Goal: Navigation & Orientation: Find specific page/section

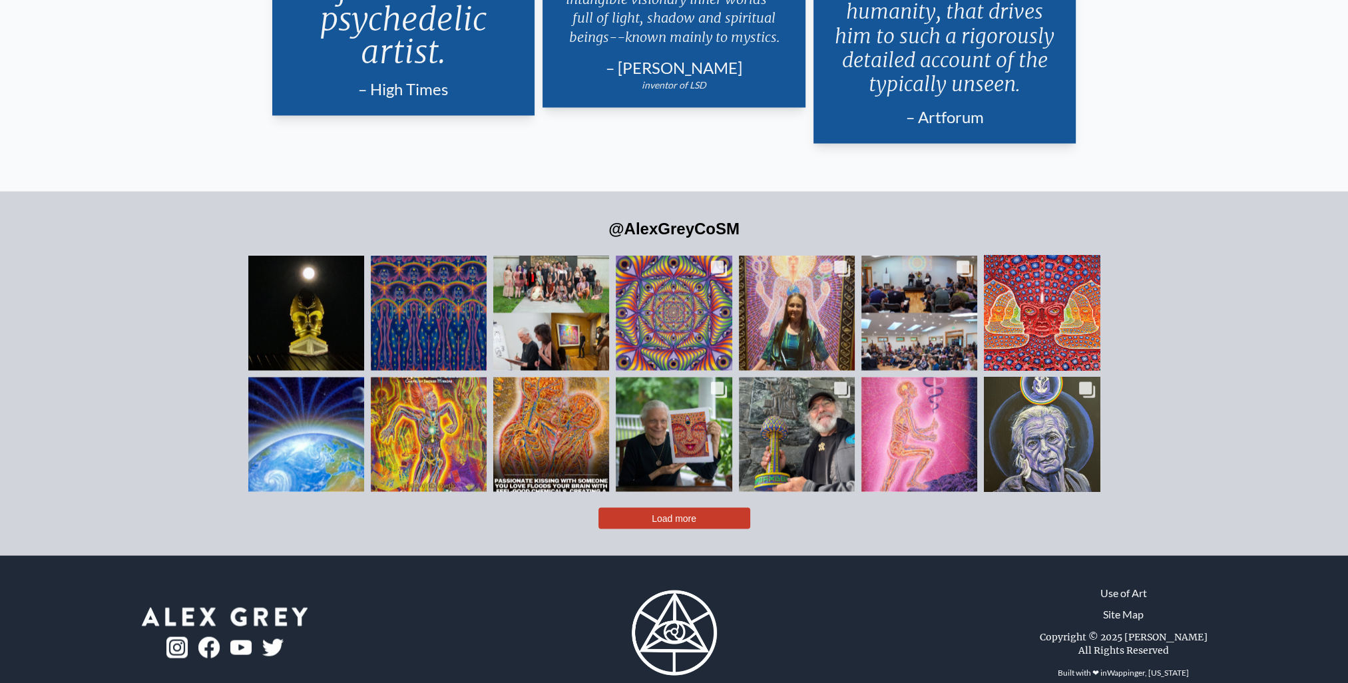
scroll to position [3343, 0]
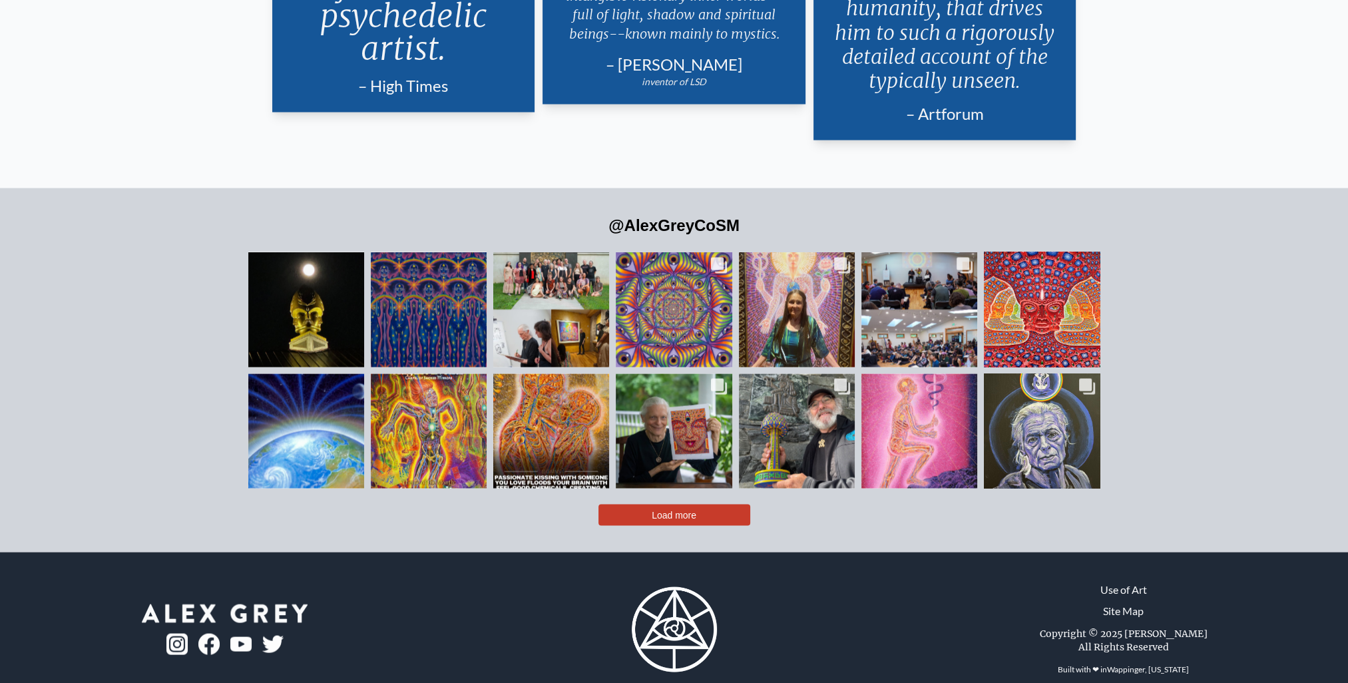
click at [668, 607] on img at bounding box center [674, 628] width 85 height 85
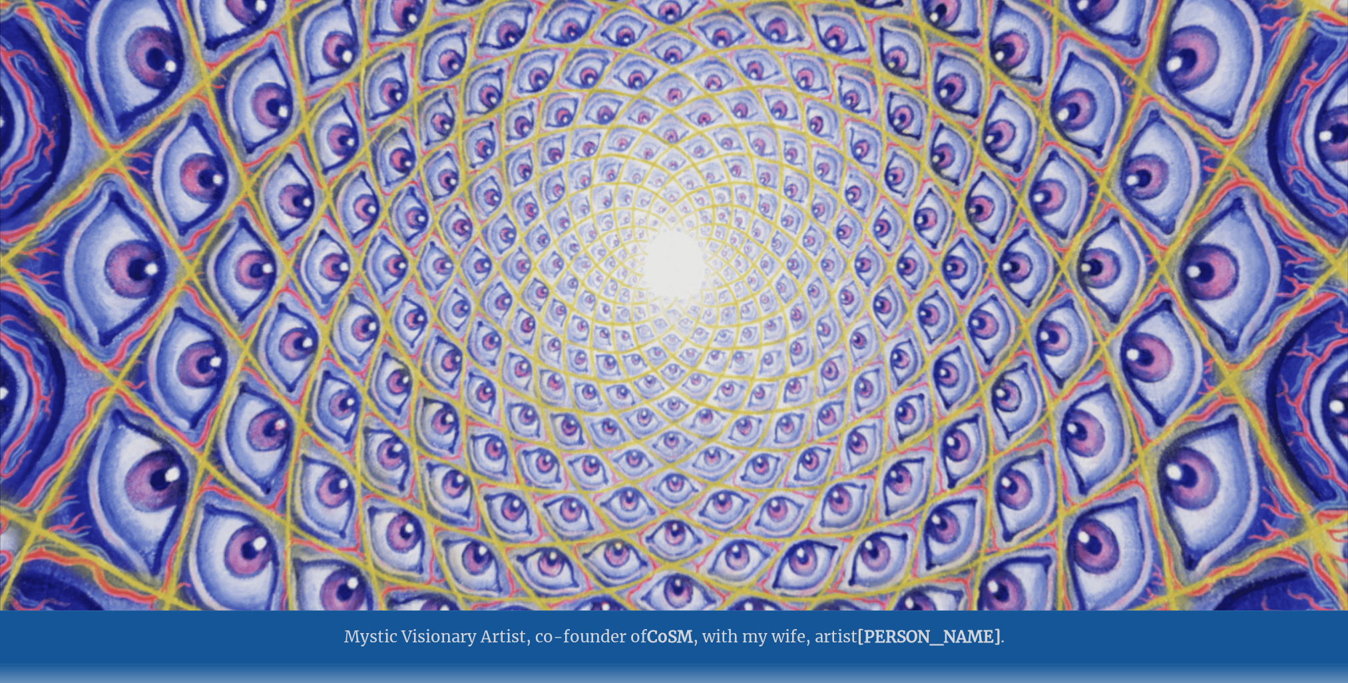
scroll to position [399, 0]
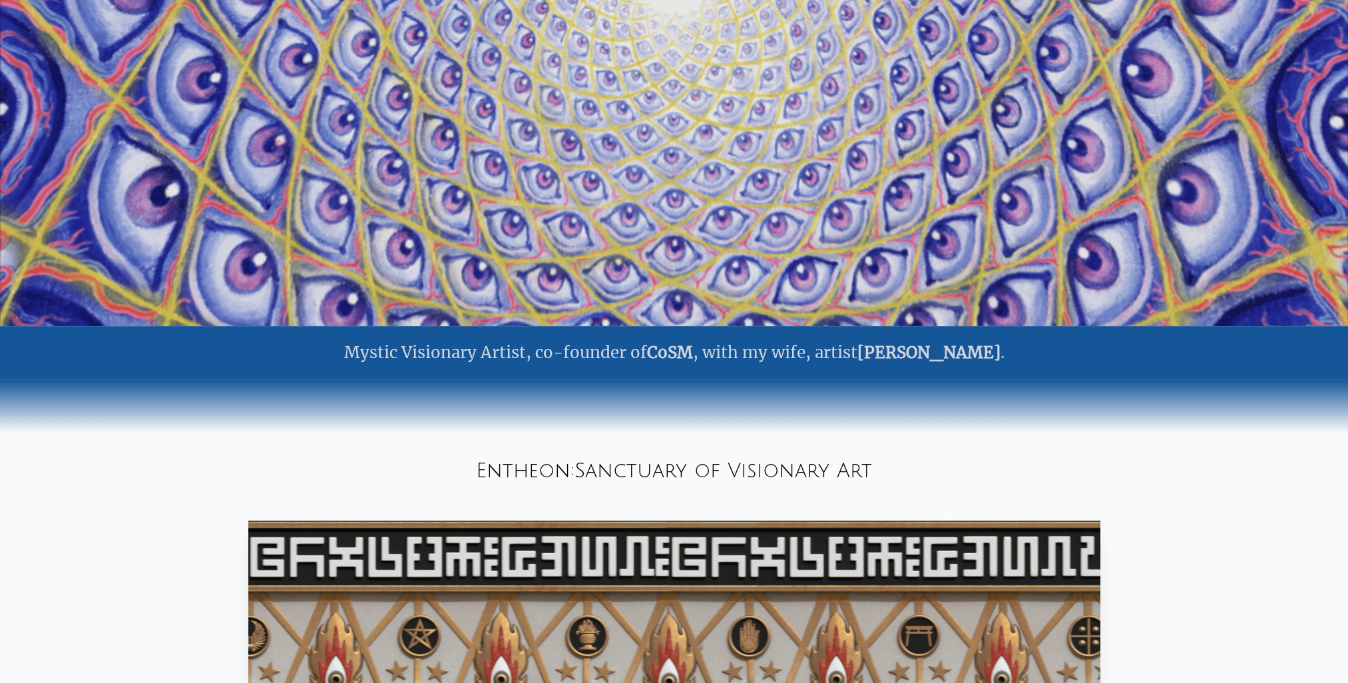
drag, startPoint x: 474, startPoint y: 473, endPoint x: 566, endPoint y: 473, distance: 91.9
click at [566, 473] on div "Entheon: Sanctuary of Visionary Art" at bounding box center [674, 471] width 1348 height 45
drag, startPoint x: 566, startPoint y: 473, endPoint x: 555, endPoint y: 473, distance: 11.3
copy div "Entheon"
